Goal: Subscribe to service/newsletter

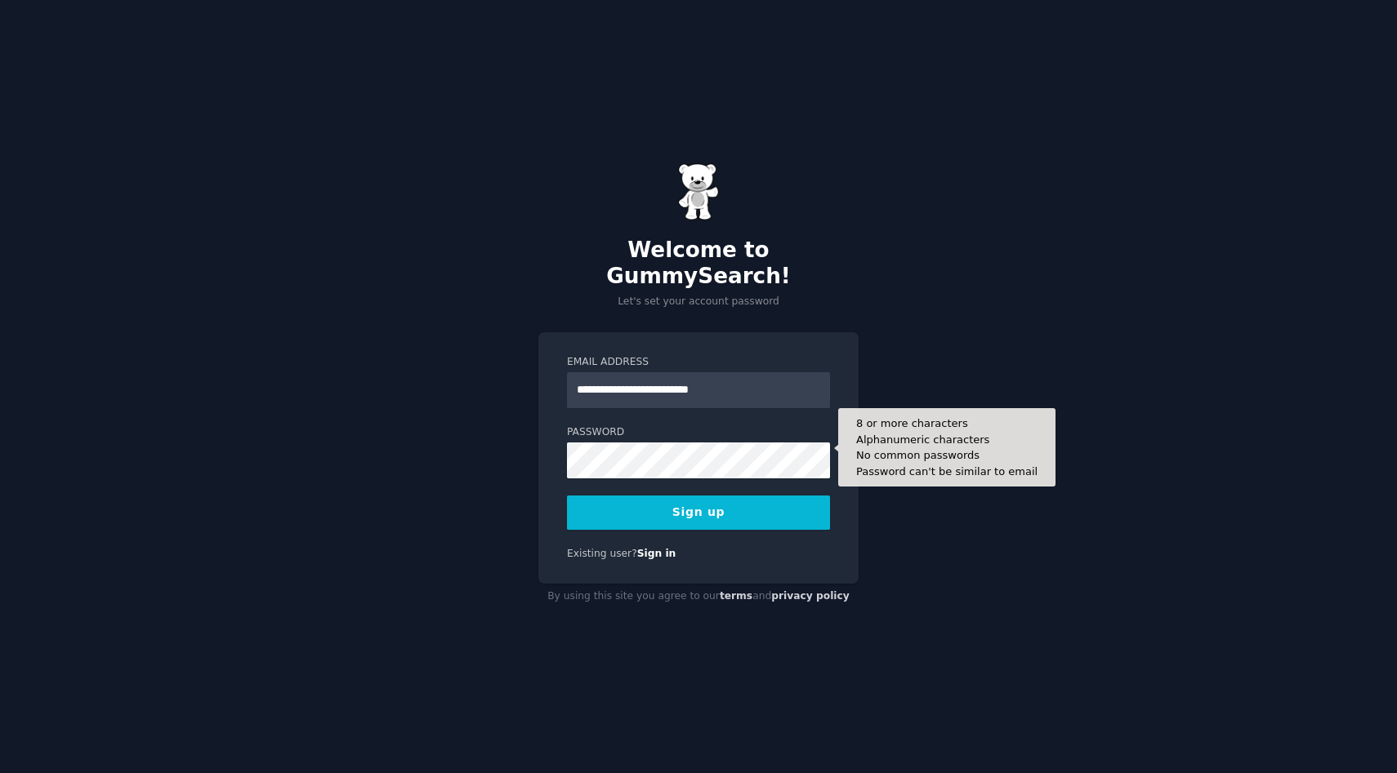
type input "**********"
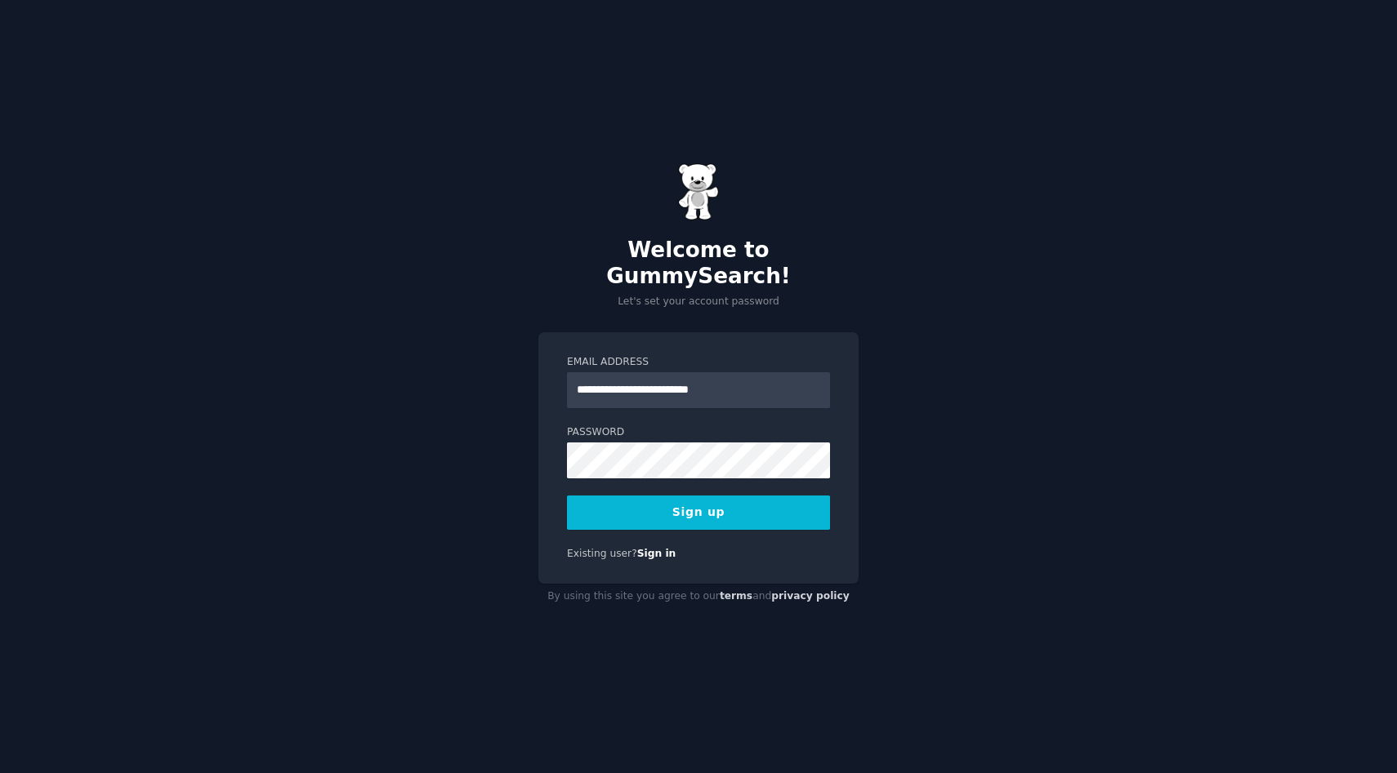
click at [601, 508] on button "Sign up" at bounding box center [698, 513] width 263 height 34
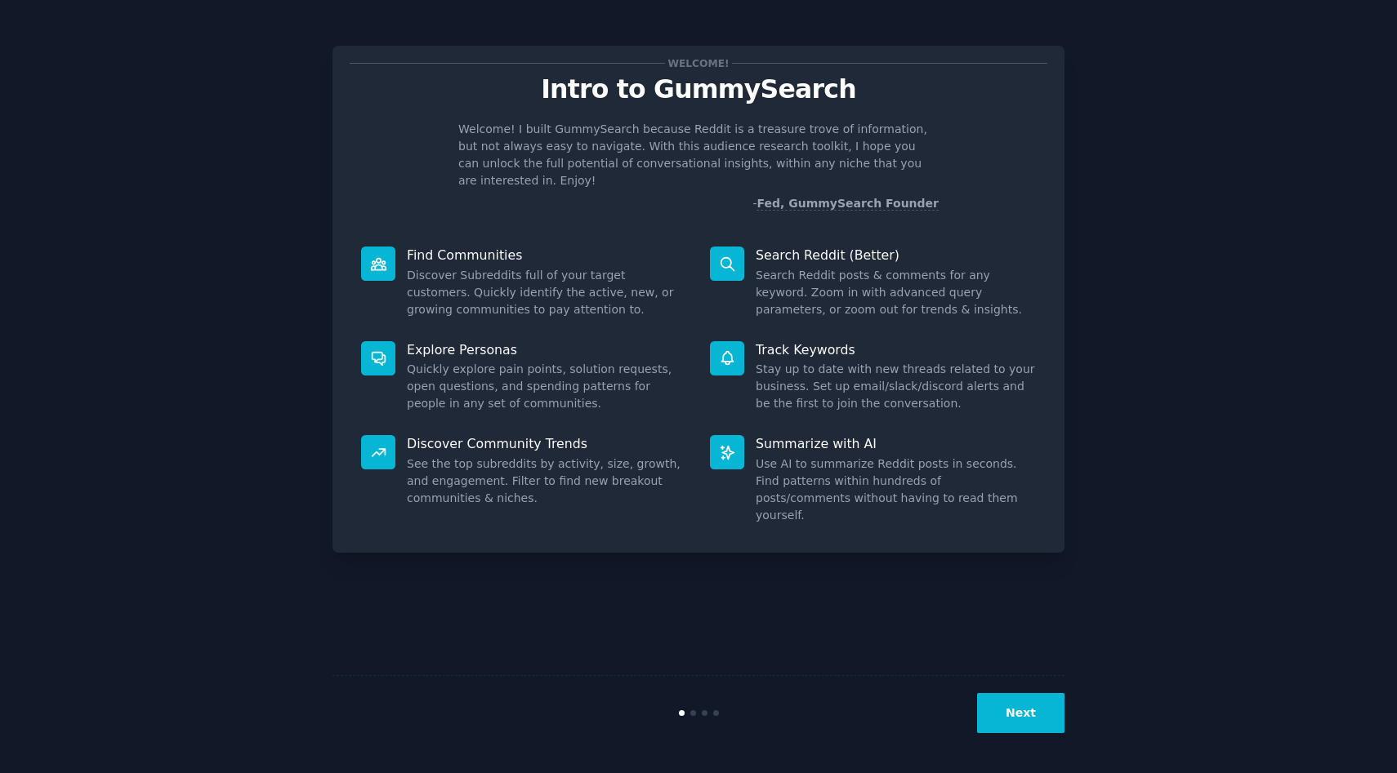
click at [1018, 719] on button "Next" at bounding box center [1020, 713] width 87 height 40
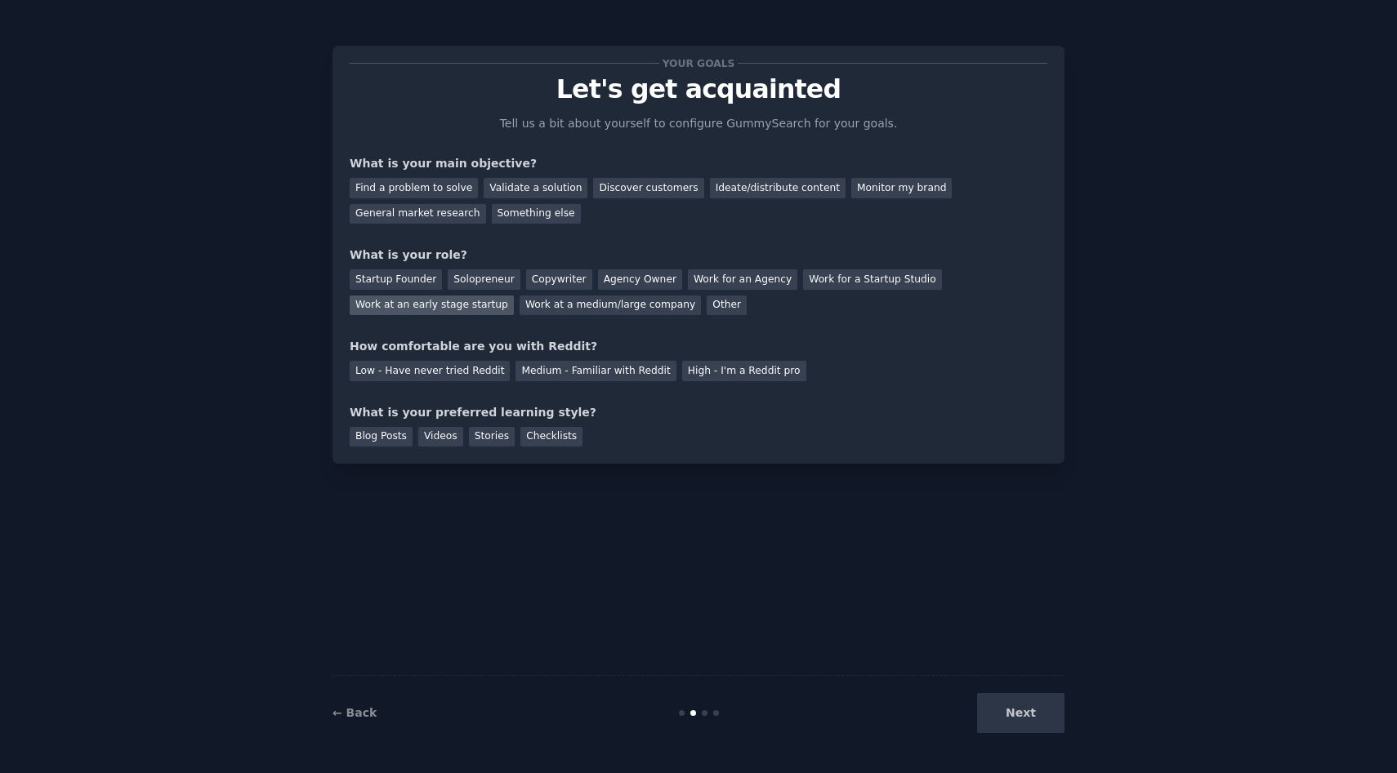
click at [488, 305] on div "Work at an early stage startup" at bounding box center [432, 306] width 164 height 20
click at [579, 367] on div "Medium - Familiar with Reddit" at bounding box center [595, 371] width 160 height 20
click at [440, 434] on div "Videos" at bounding box center [440, 437] width 45 height 20
click at [515, 207] on div "Something else" at bounding box center [536, 214] width 89 height 20
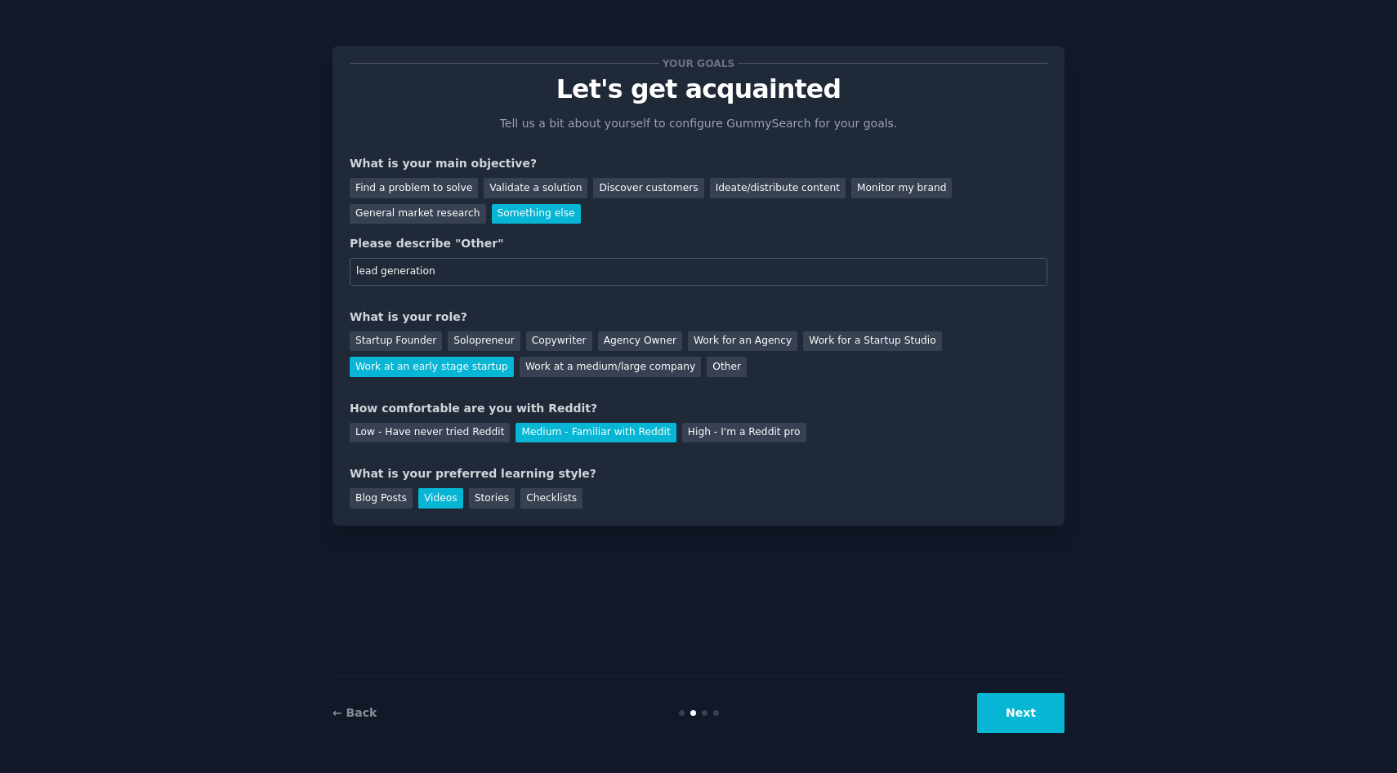
type input "lead generation"
click at [1034, 715] on button "Next" at bounding box center [1020, 713] width 87 height 40
